Goal: Task Accomplishment & Management: Use online tool/utility

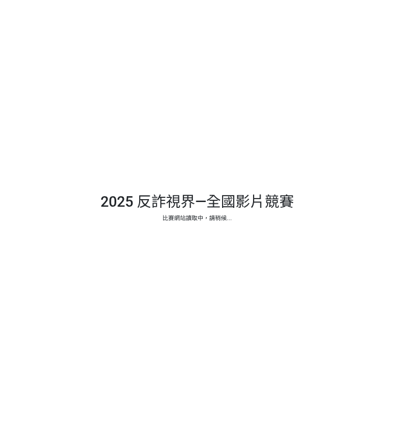
select select "13146"
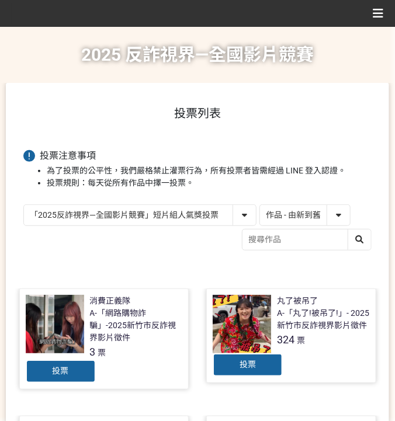
click at [294, 217] on select "作品 - 由新到舊 作品 - 由舊到新 票數 - 由多到少 票數 - 由少到多" at bounding box center [305, 215] width 90 height 20
select select "vote"
click at [260, 205] on select "作品 - 由新到舊 作品 - 由舊到新 票數 - 由多到少 票數 - 由少到多" at bounding box center [305, 215] width 90 height 20
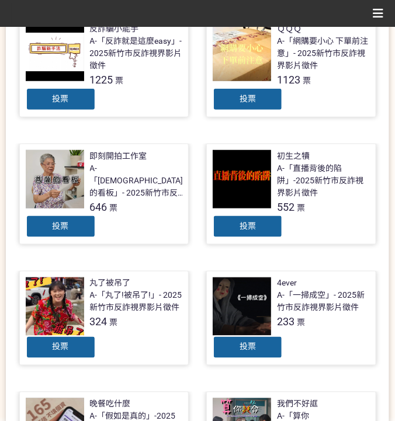
scroll to position [155, 0]
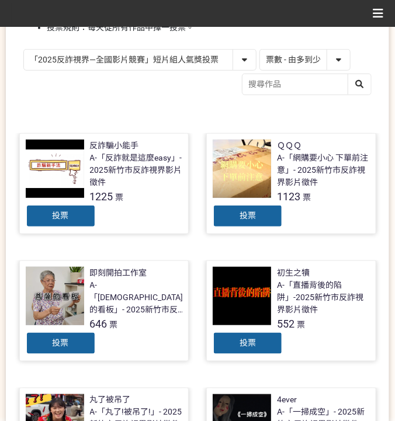
click at [79, 221] on div "投票" at bounding box center [61, 215] width 70 height 23
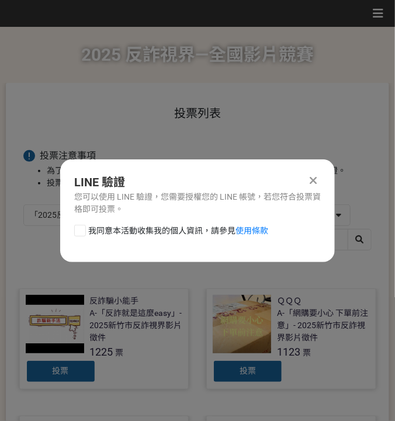
click at [102, 232] on span "我同意本活動收集我的個人資訊，請參見 使用條款" at bounding box center [178, 231] width 180 height 12
click at [82, 232] on input "我同意本活動收集我的個人資訊，請參見 使用條款" at bounding box center [79, 230] width 8 height 8
checkbox input "false"
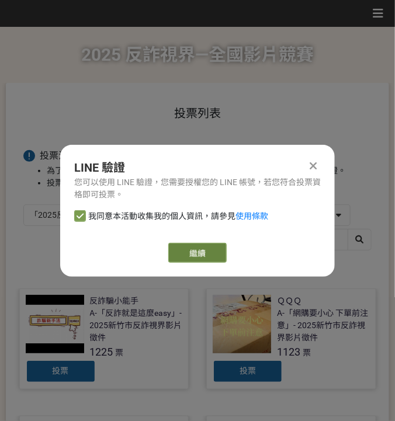
click at [197, 244] on link "繼續" at bounding box center [197, 253] width 58 height 20
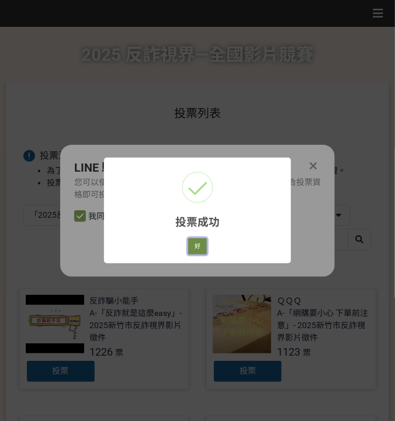
click at [196, 246] on button "好" at bounding box center [197, 246] width 19 height 16
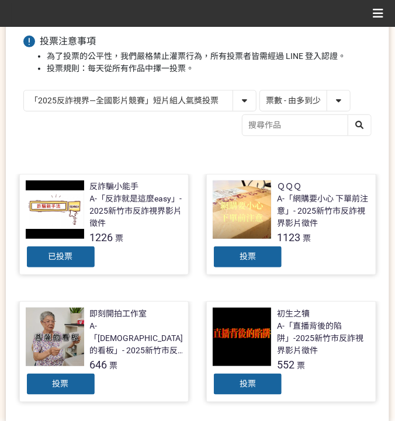
scroll to position [132, 0]
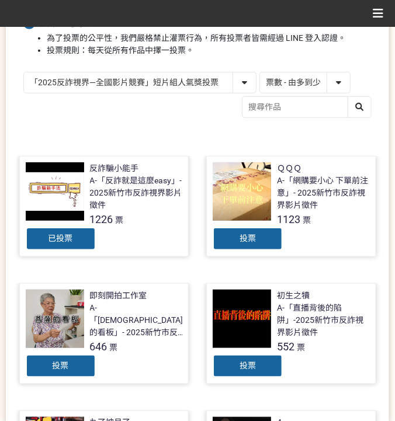
click at [117, 76] on select "「2025反詐視界—全國影片競賽」短影音組人氣獎投票 「2025反詐視界—全國影片競賽」短片組人氣獎投票" at bounding box center [140, 82] width 232 height 20
select select "13147"
click at [24, 72] on select "「2025反詐視界—全國影片競賽」短影音組人氣獎投票 「2025反詐視界—全國影片競賽」短片組人氣獎投票" at bounding box center [140, 82] width 232 height 20
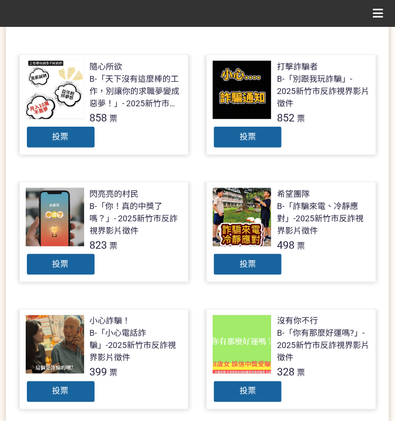
scroll to position [233, 0]
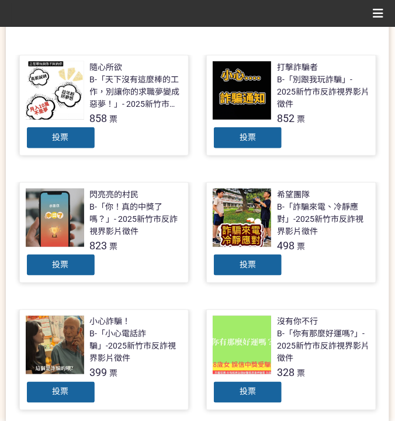
click at [250, 141] on span "投票" at bounding box center [247, 136] width 16 height 9
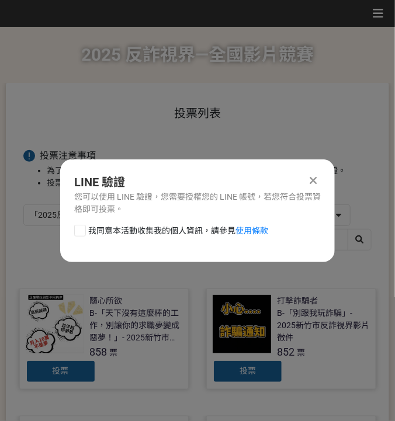
click at [114, 232] on span "我同意本活動收集我的個人資訊，請參見 使用條款" at bounding box center [178, 231] width 180 height 12
click at [82, 232] on input "我同意本活動收集我的個人資訊，請參見 使用條款" at bounding box center [79, 230] width 8 height 8
checkbox input "false"
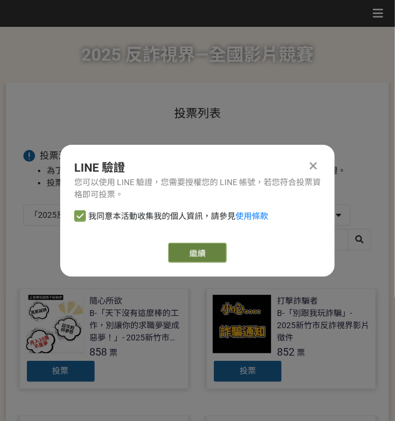
click at [184, 249] on link "繼續" at bounding box center [197, 253] width 58 height 20
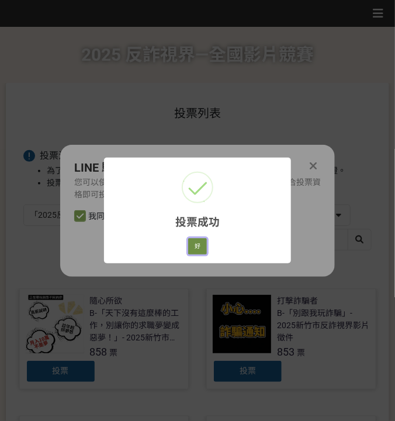
click at [191, 240] on button "好" at bounding box center [197, 246] width 19 height 16
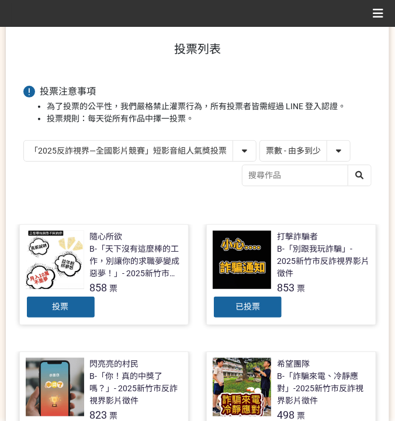
scroll to position [60, 0]
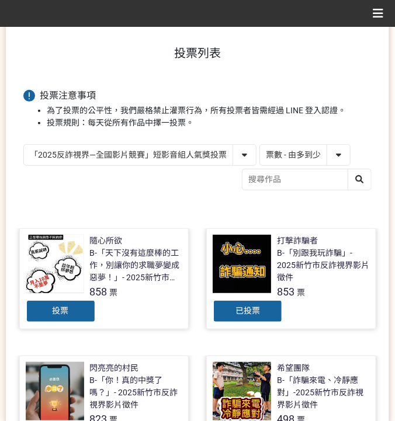
click at [181, 156] on select "「2025反詐視界—全國影片競賽」短影音組人氣獎投票 「2025反詐視界—全國影片競賽」短片組人氣獎投票" at bounding box center [140, 155] width 232 height 20
select select "13146"
click at [24, 145] on select "「2025反詐視界—全國影片競賽」短影音組人氣獎投票 「2025反詐視界—全國影片競賽」短片組人氣獎投票" at bounding box center [140, 155] width 232 height 20
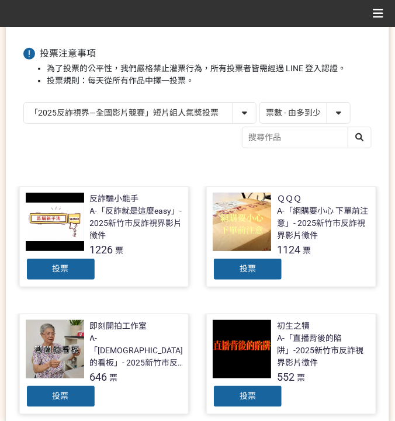
scroll to position [117, 0]
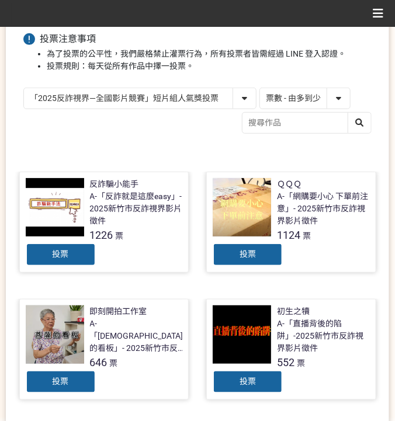
click at [53, 251] on span "投票" at bounding box center [61, 253] width 16 height 9
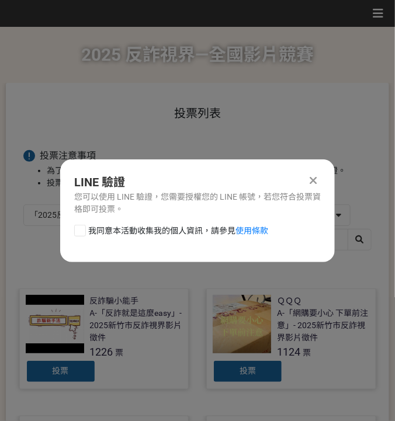
scroll to position [0, 0]
click at [140, 235] on span "我同意本活動收集我的個人資訊，請參見 使用條款" at bounding box center [178, 231] width 180 height 12
click at [82, 234] on input "我同意本活動收集我的個人資訊，請參見 使用條款" at bounding box center [79, 230] width 8 height 8
checkbox input "false"
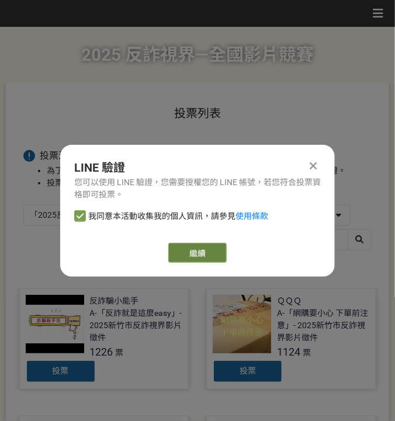
click at [175, 247] on button "繼續" at bounding box center [197, 253] width 58 height 20
